Goal: Browse casually: Explore the website without a specific task or goal

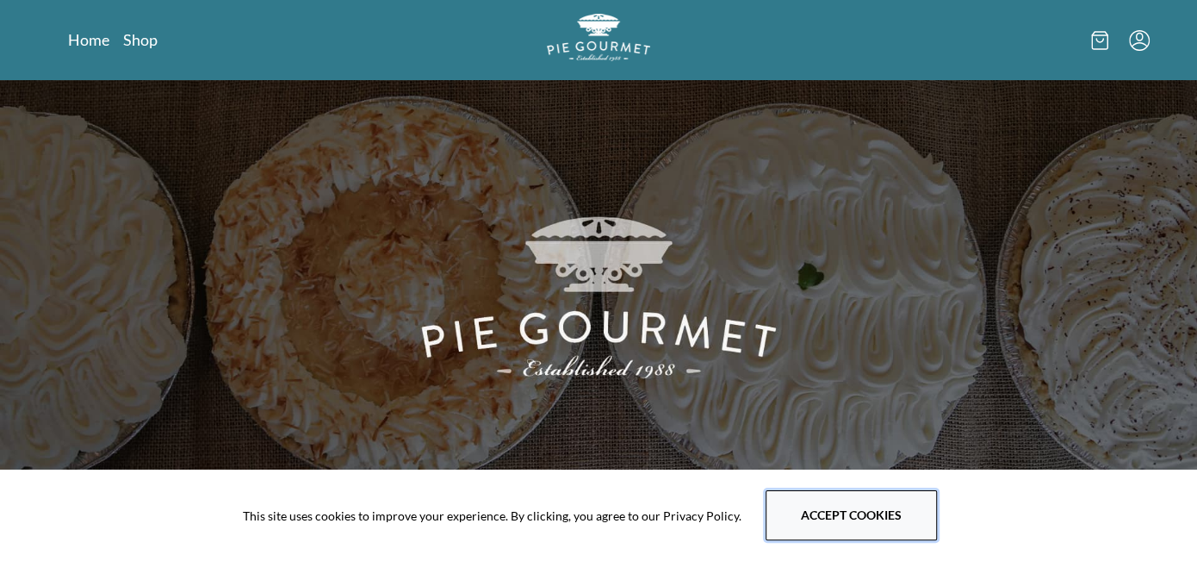
click at [850, 511] on button "Accept cookies" at bounding box center [851, 515] width 171 height 50
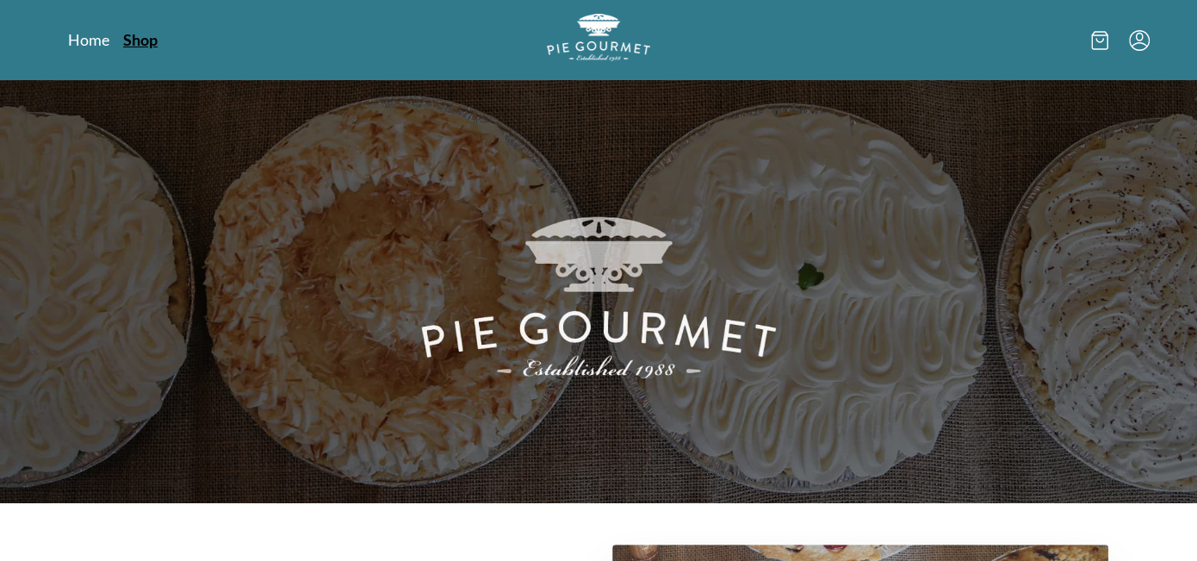
click at [142, 34] on link "Shop" at bounding box center [140, 39] width 34 height 21
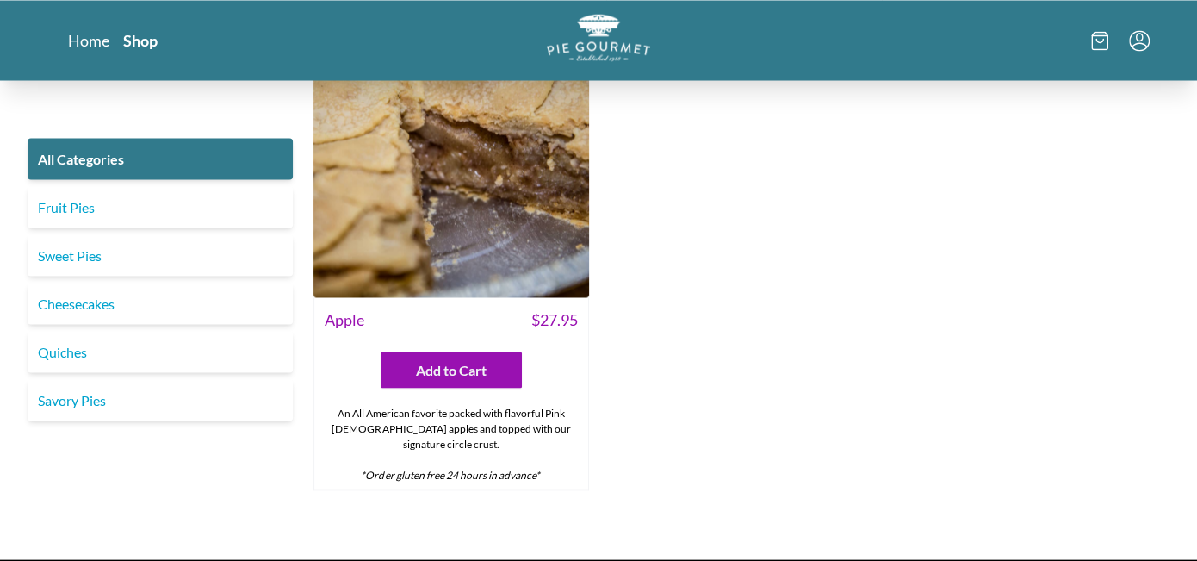
scroll to position [5920, 0]
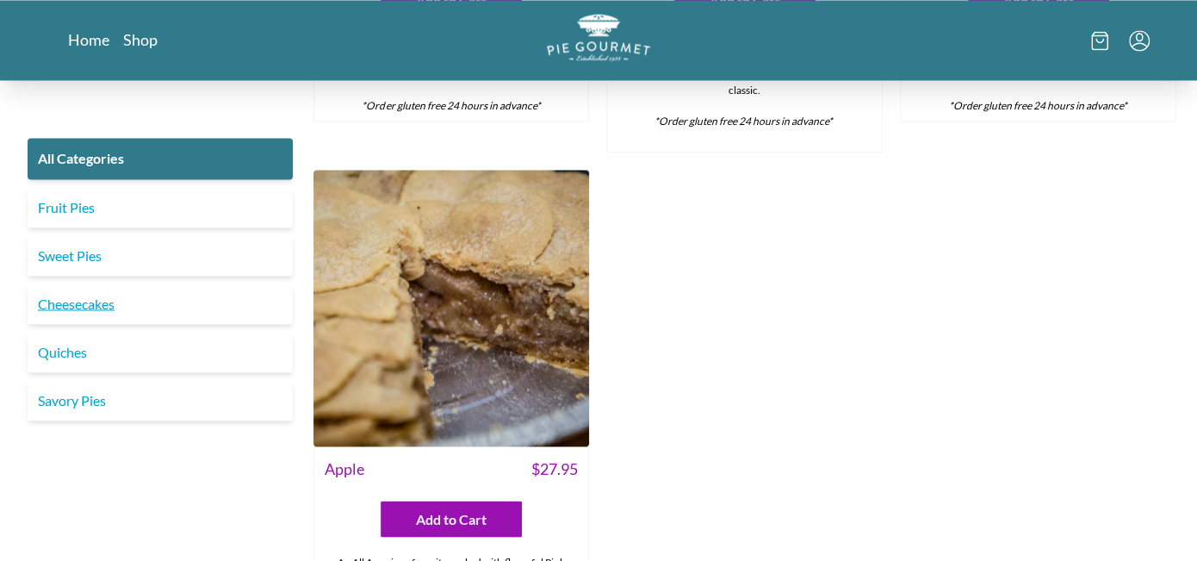
click at [71, 304] on link "Cheesecakes" at bounding box center [160, 302] width 265 height 41
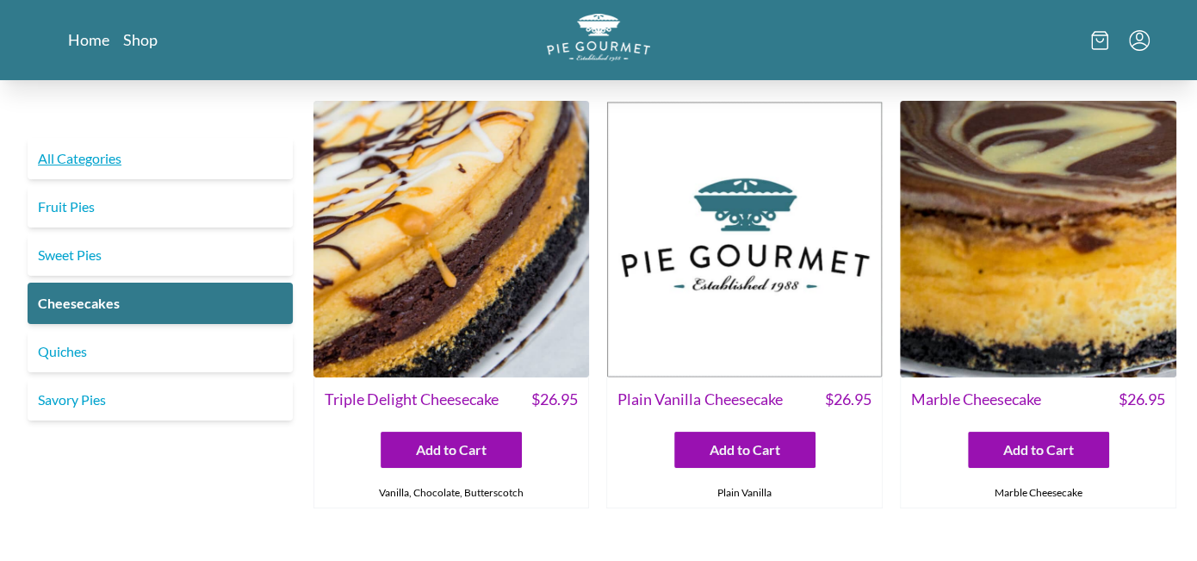
click at [71, 164] on link "All Categories" at bounding box center [160, 158] width 265 height 41
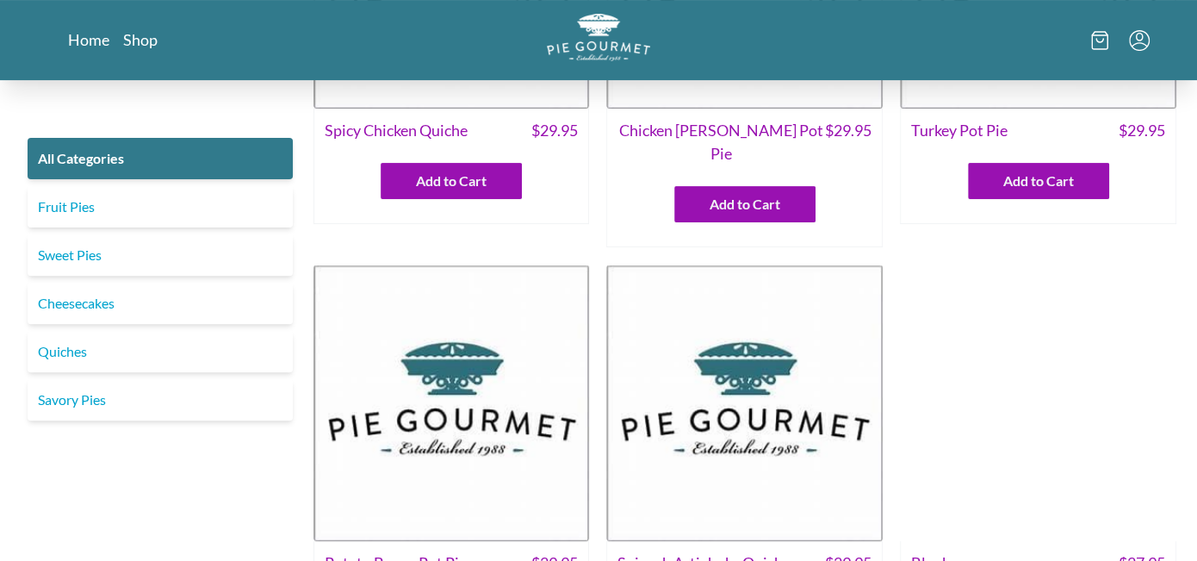
scroll to position [344, 0]
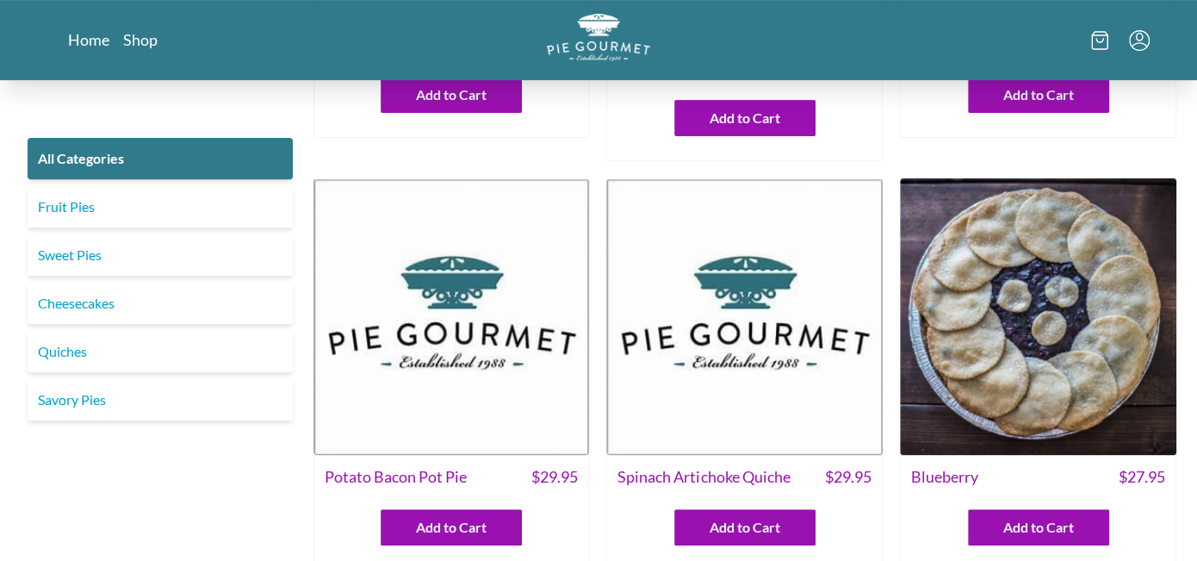
click at [703, 319] on img at bounding box center [744, 316] width 276 height 276
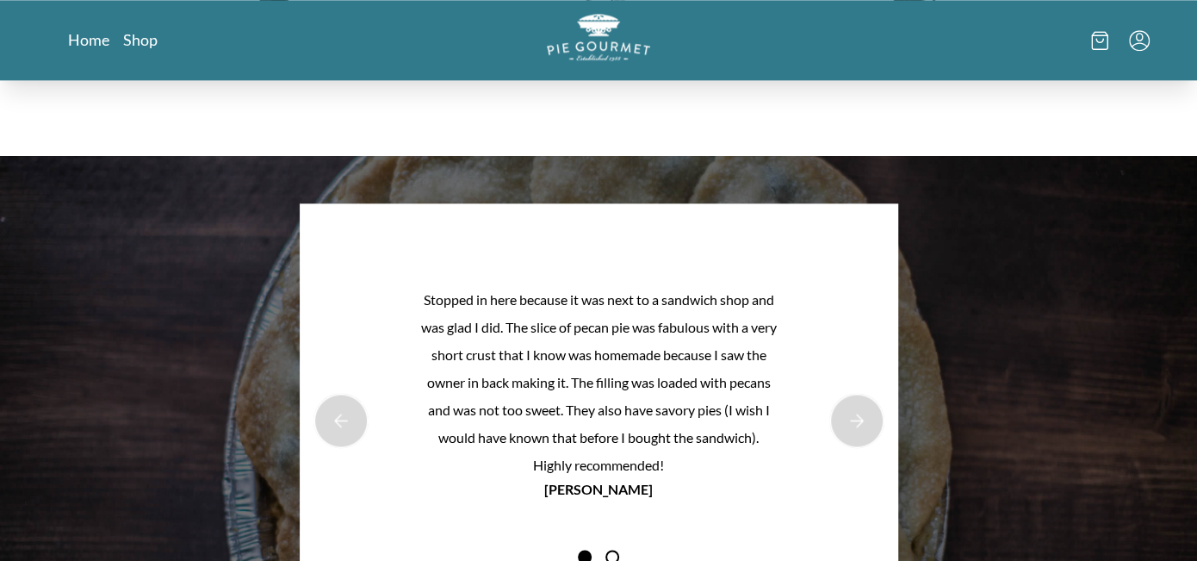
scroll to position [1464, 0]
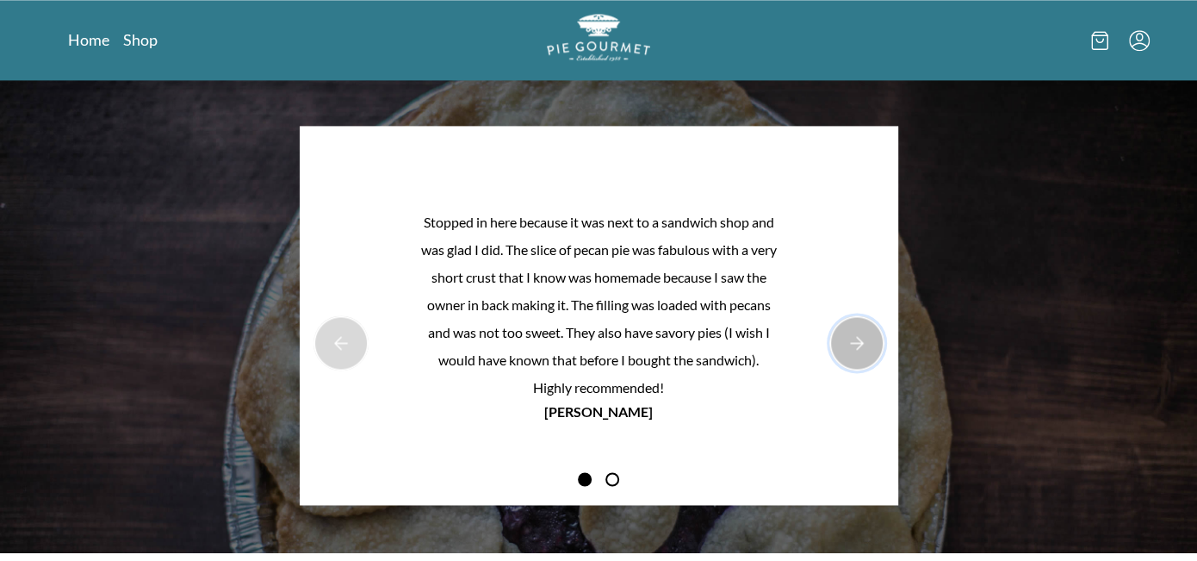
click at [868, 340] on button "Next Product Image" at bounding box center [856, 342] width 55 height 55
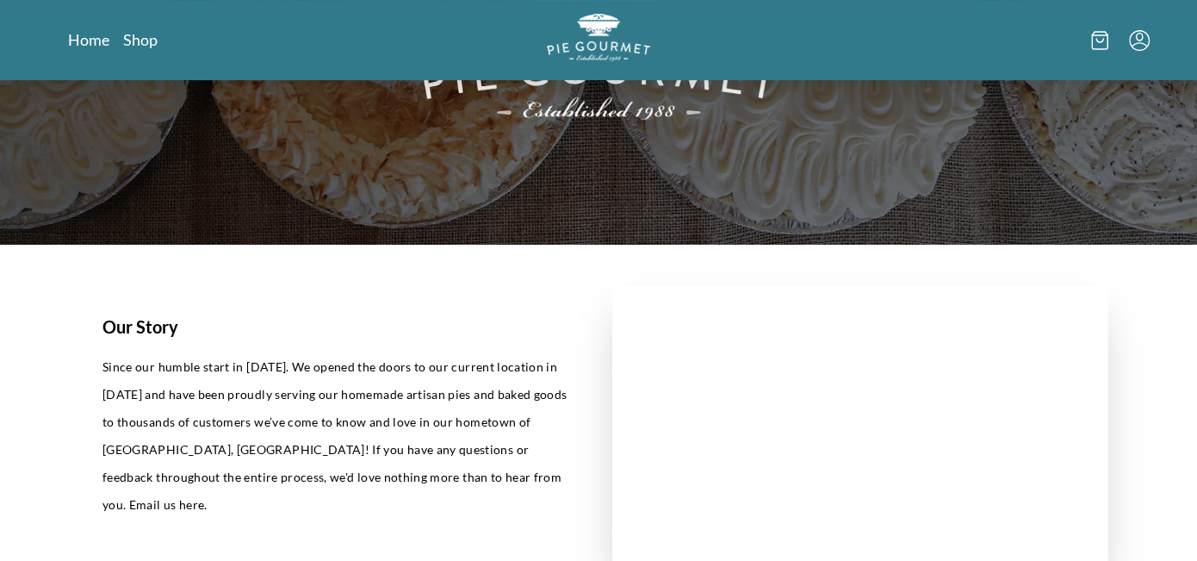
scroll to position [0, 0]
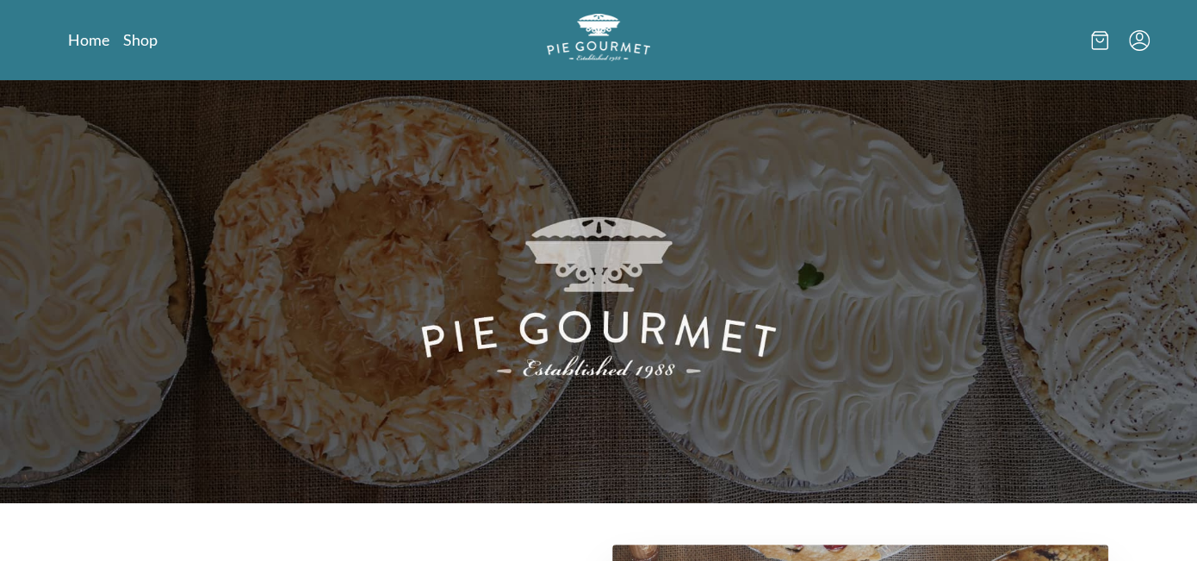
click at [1144, 40] on icon "Menu" at bounding box center [1139, 40] width 21 height 21
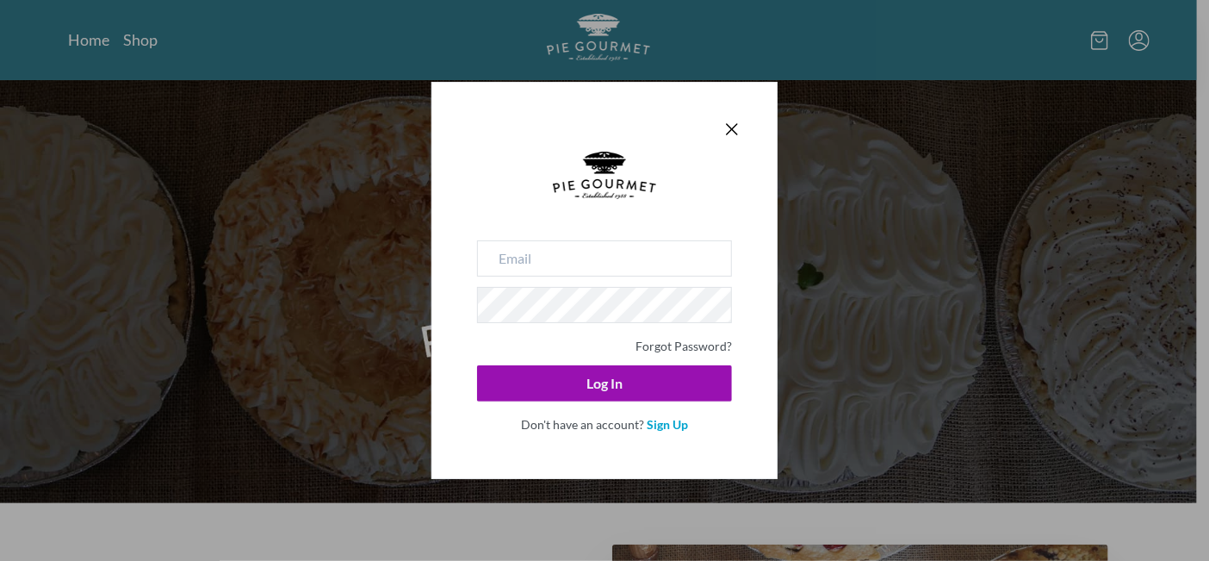
drag, startPoint x: 721, startPoint y: 127, endPoint x: 867, endPoint y: 86, distance: 152.1
click at [722, 127] on icon "Close panel" at bounding box center [732, 129] width 21 height 21
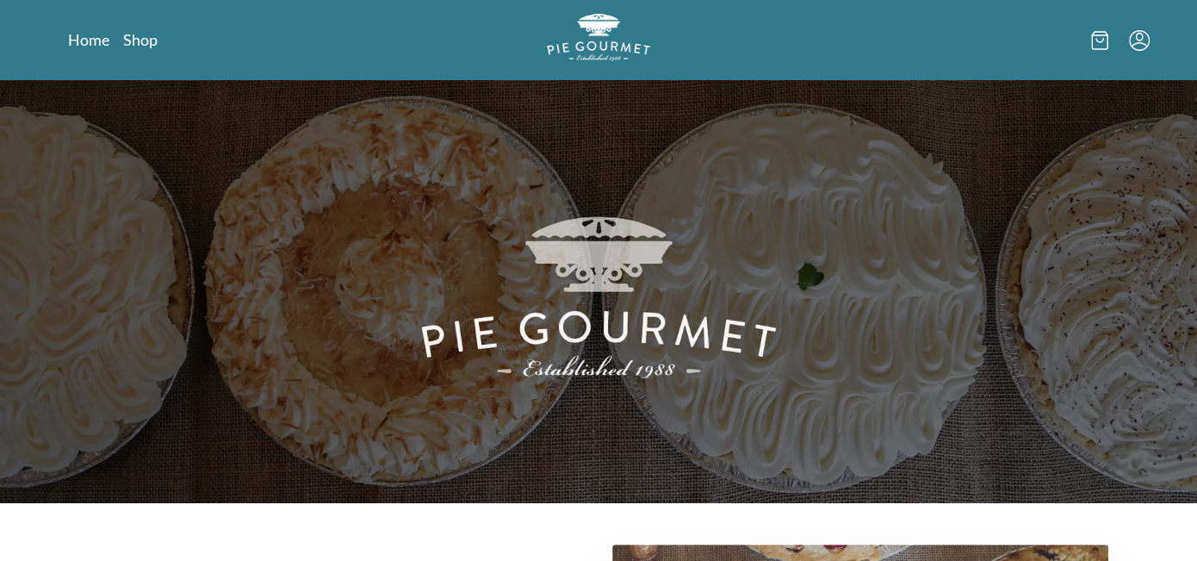
click at [1095, 47] on icon at bounding box center [1099, 40] width 17 height 19
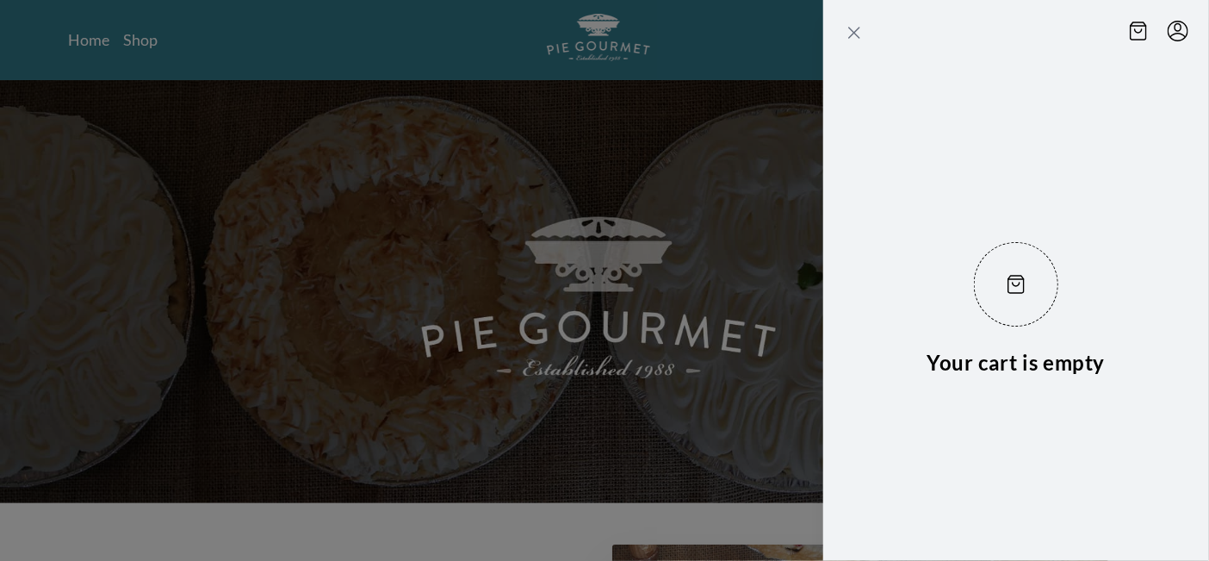
click at [850, 34] on icon "Close panel" at bounding box center [854, 32] width 21 height 21
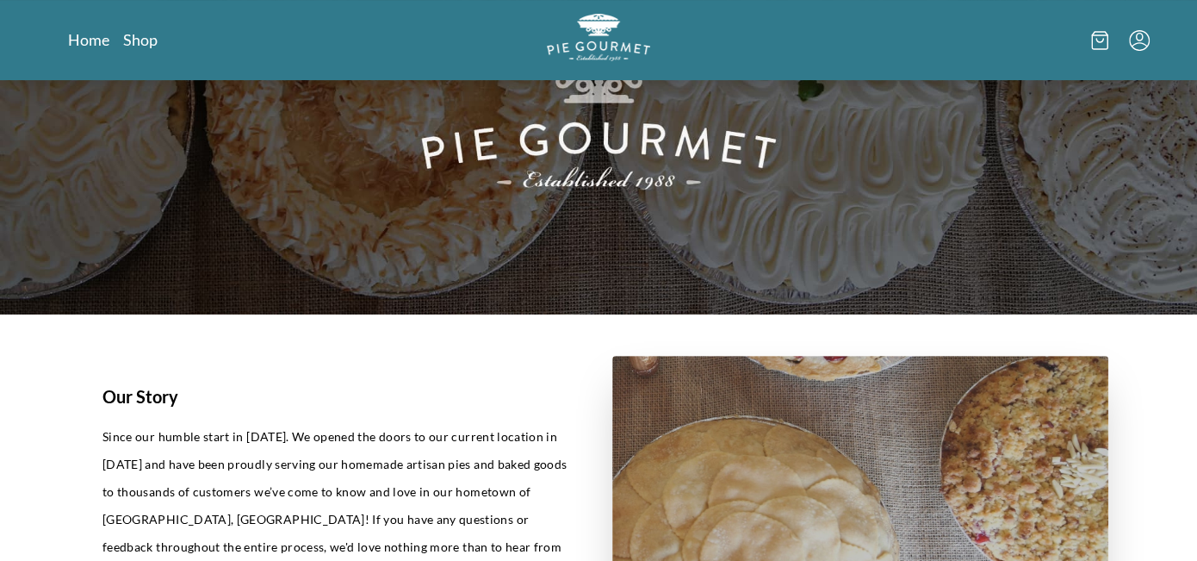
scroll to position [258, 0]
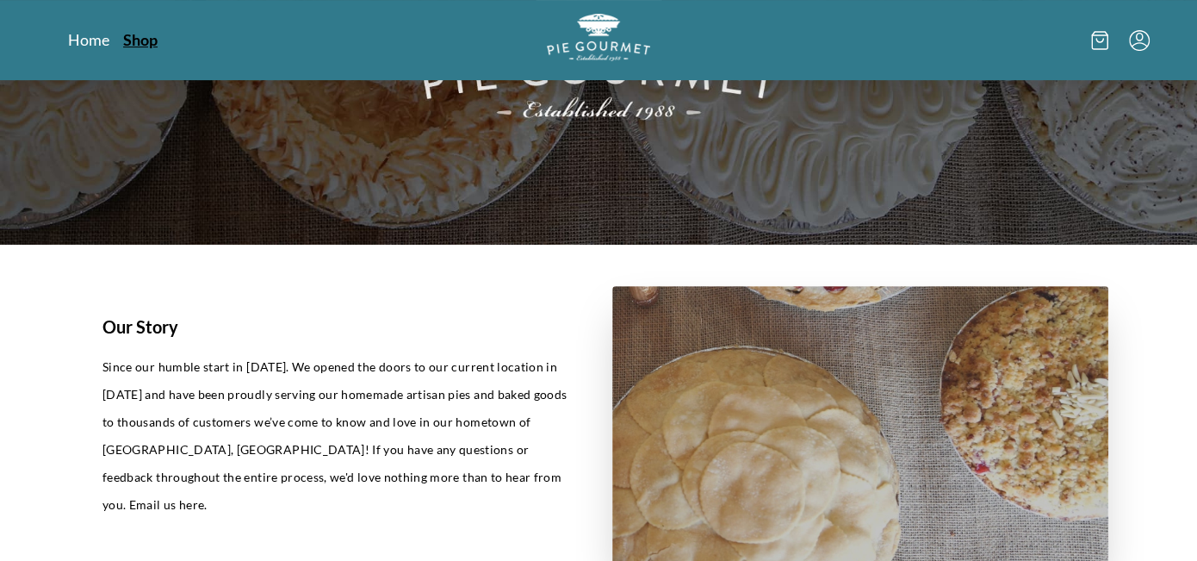
click at [138, 37] on link "Shop" at bounding box center [140, 39] width 34 height 21
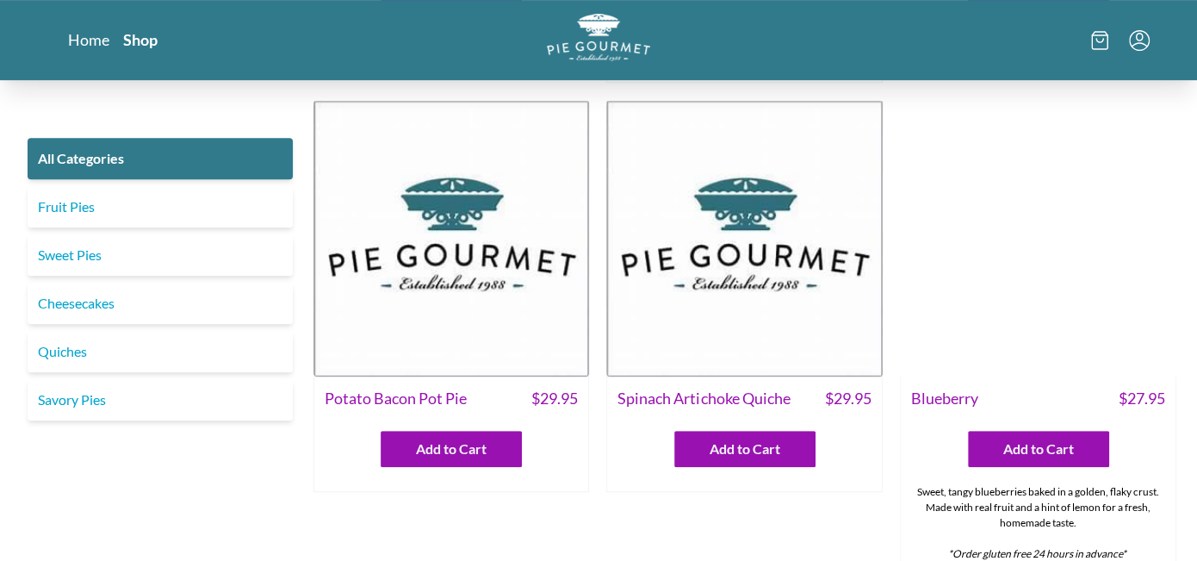
scroll to position [431, 0]
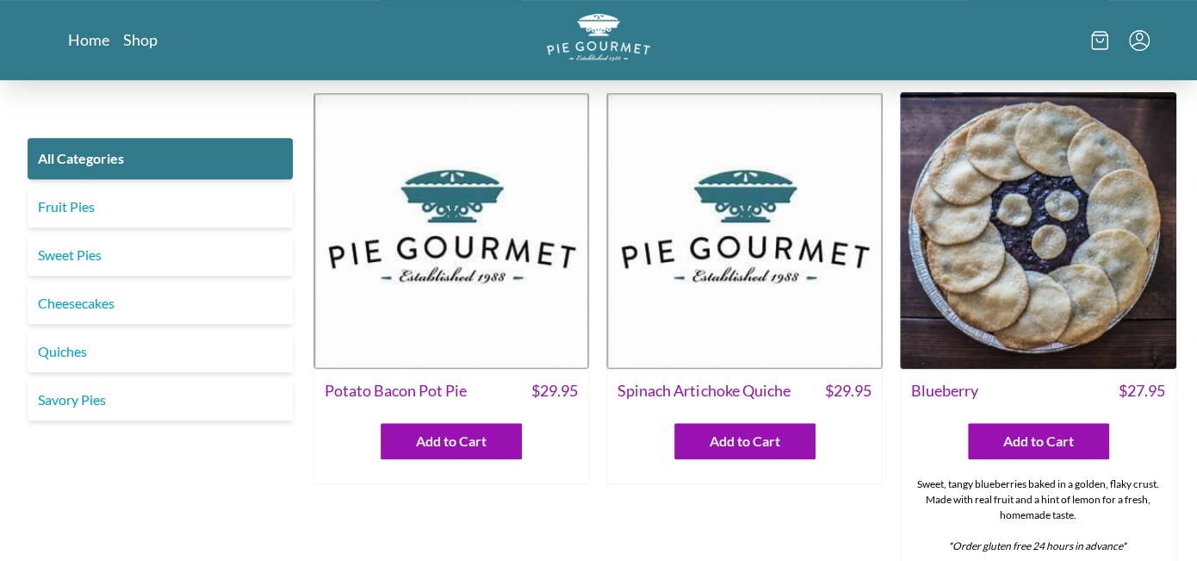
click at [437, 308] on img at bounding box center [451, 230] width 276 height 276
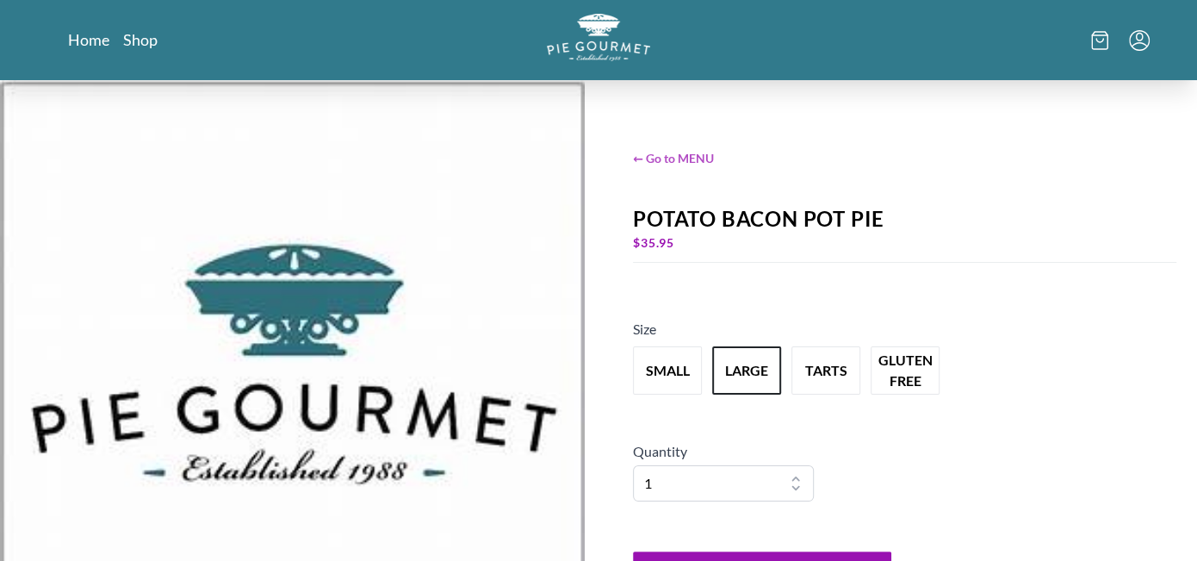
click at [666, 166] on span "← Go to MENU" at bounding box center [904, 158] width 543 height 18
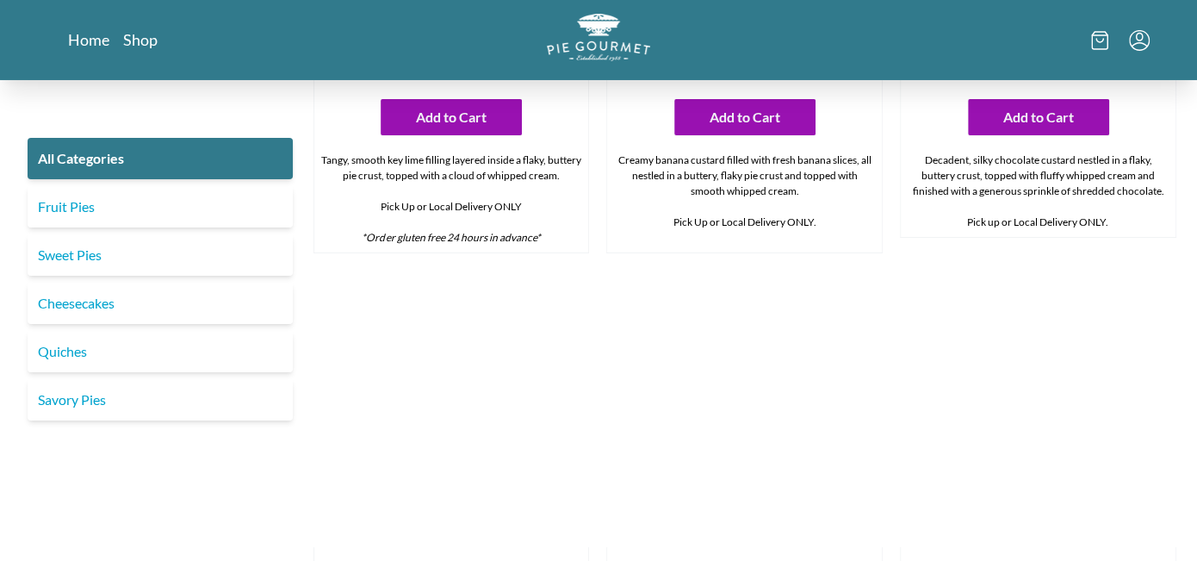
scroll to position [3789, 0]
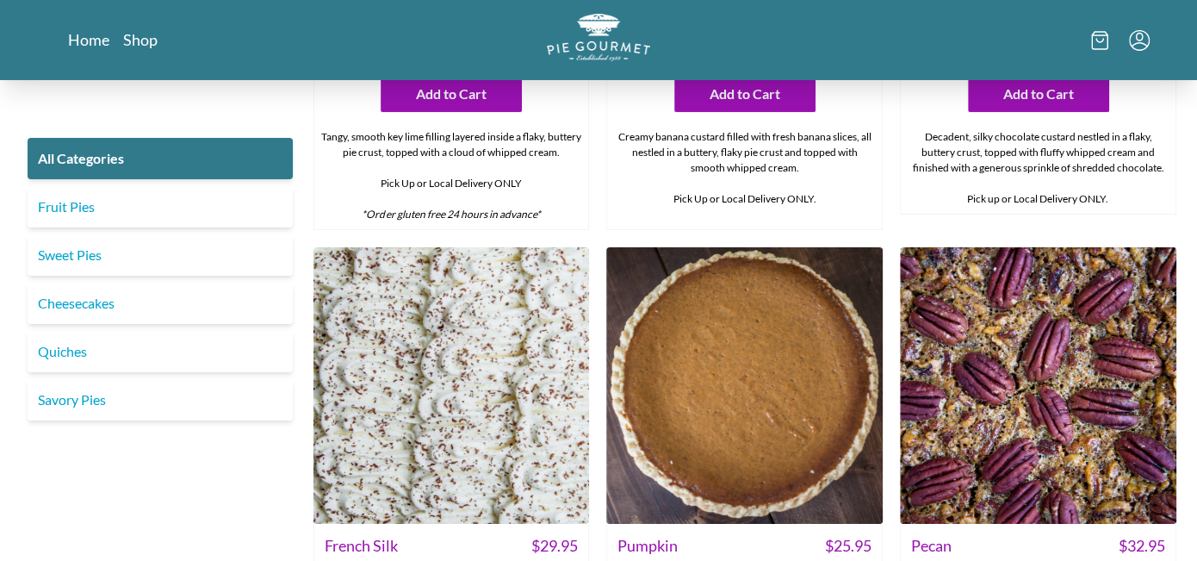
click at [529, 462] on img at bounding box center [451, 385] width 276 height 276
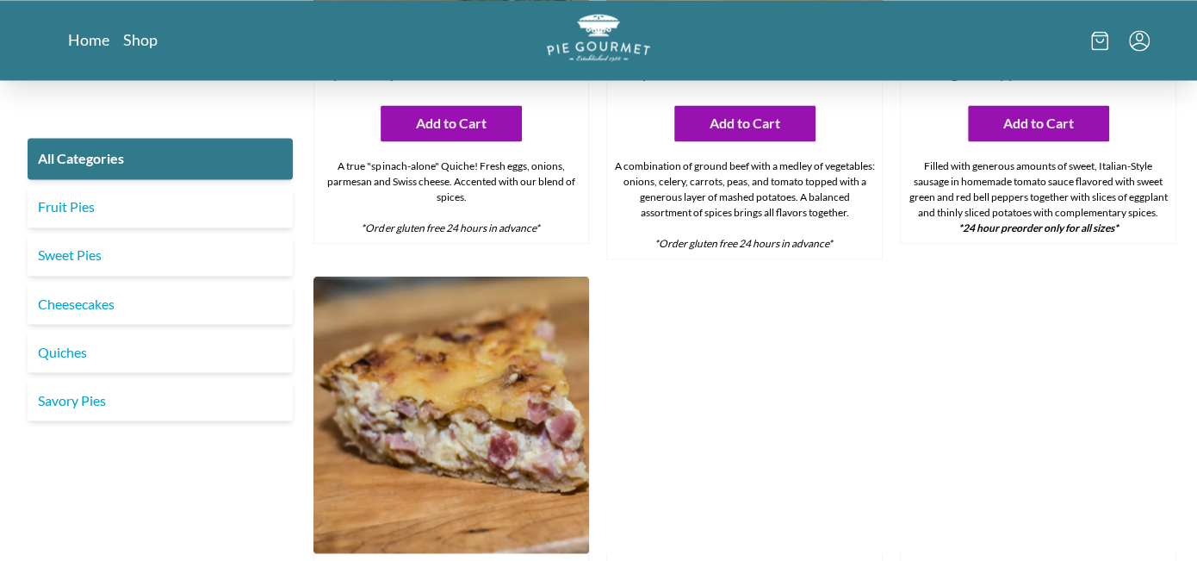
scroll to position [1808, 0]
